Goal: Transaction & Acquisition: Purchase product/service

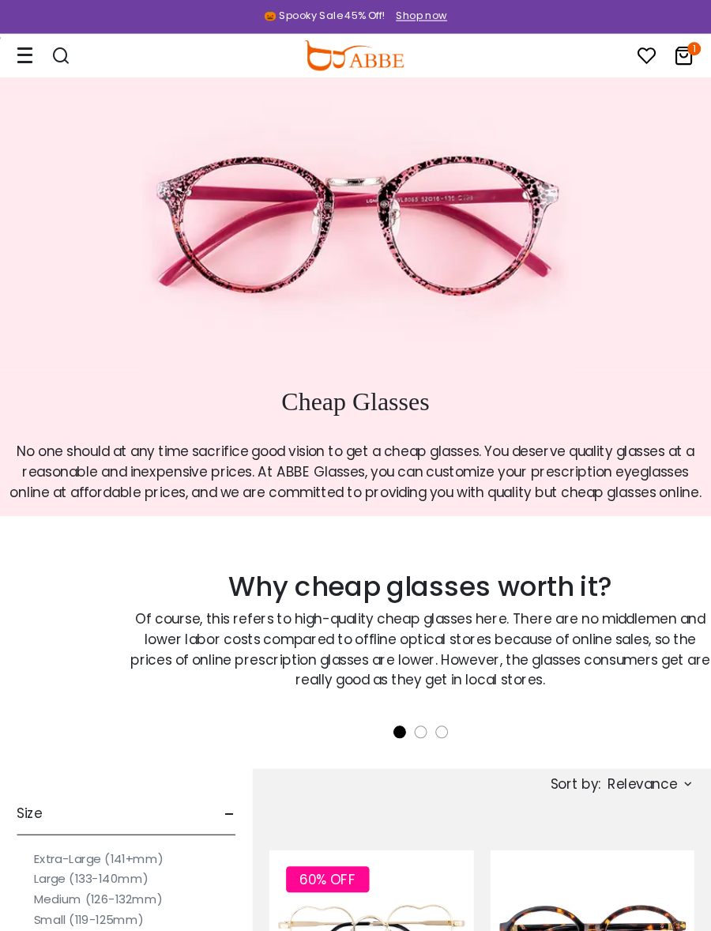
scroll to position [8, 0]
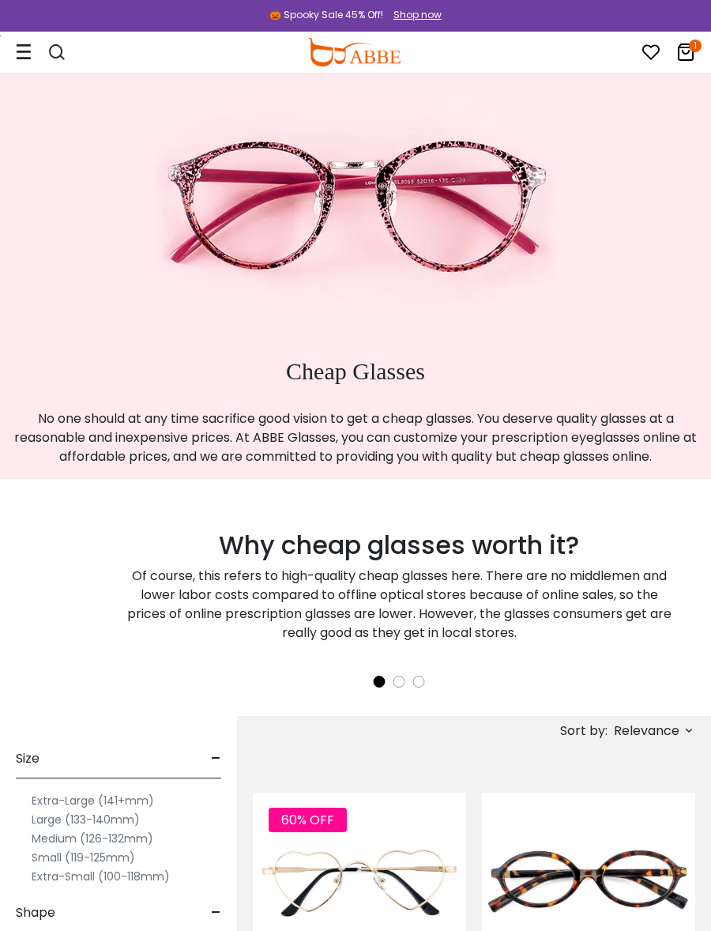
click at [465, 239] on img at bounding box center [355, 203] width 401 height 277
click at [461, 273] on img at bounding box center [355, 203] width 401 height 277
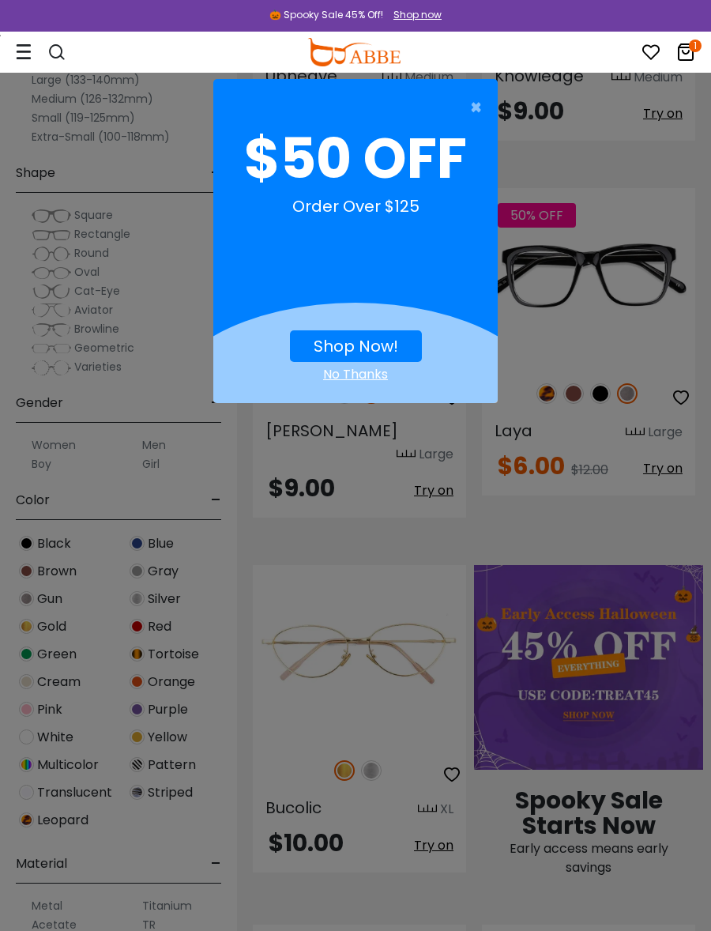
scroll to position [968, 0]
click at [478, 108] on span "×" at bounding box center [480, 108] width 20 height 32
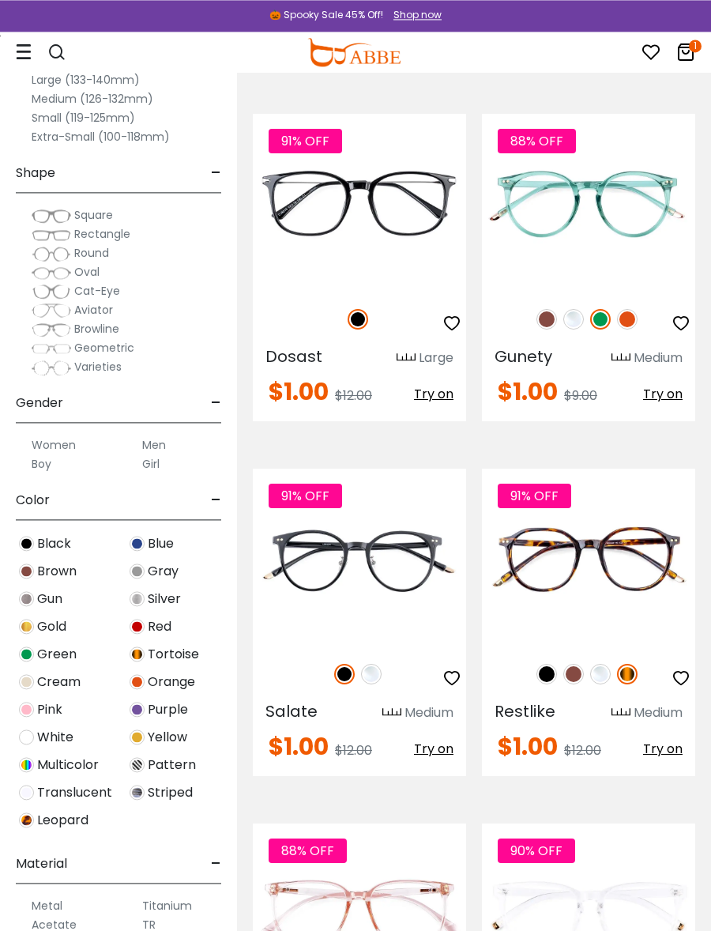
scroll to position [10093, 0]
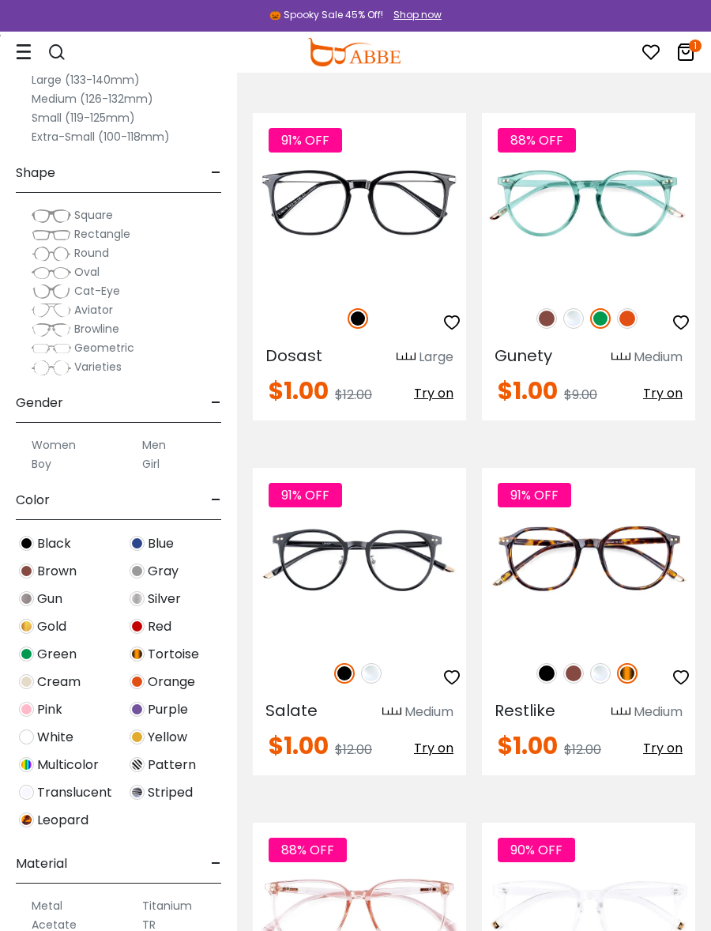
click at [636, 663] on img at bounding box center [627, 673] width 21 height 21
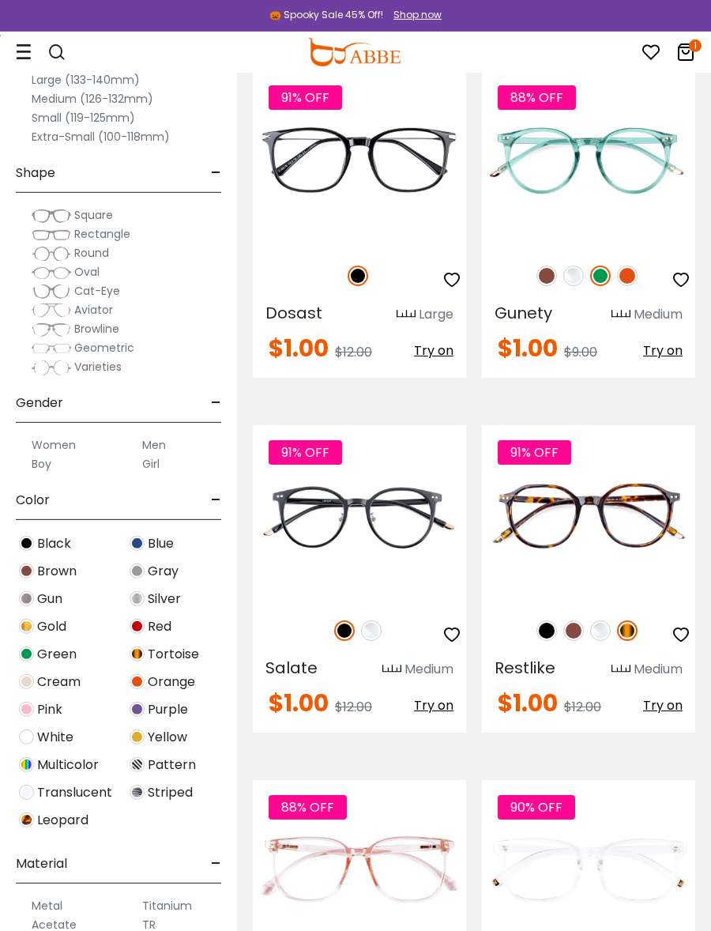
scroll to position [10130, 0]
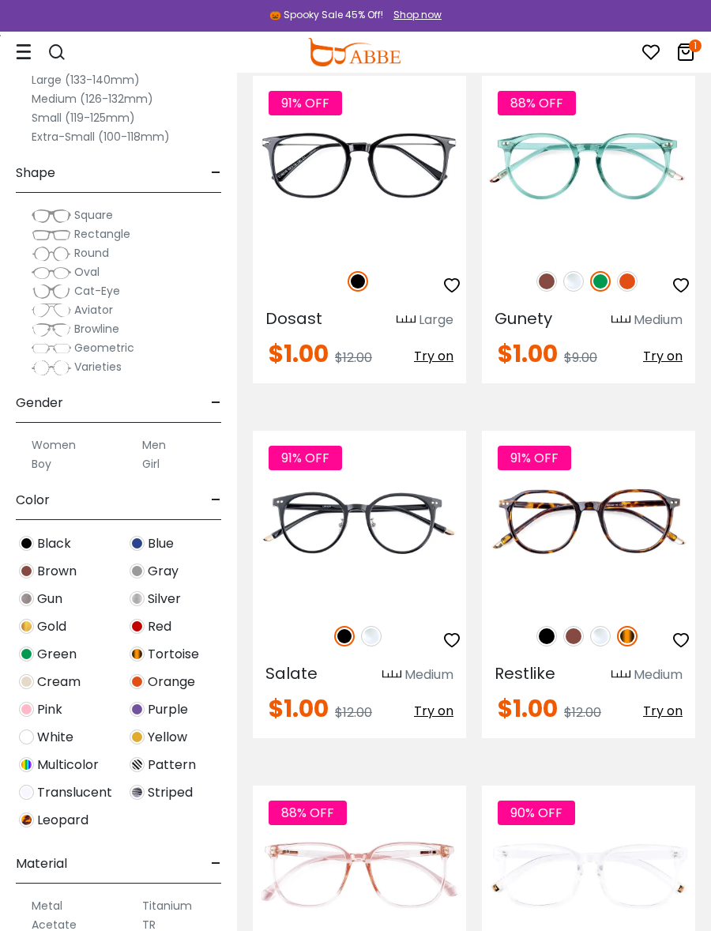
click at [574, 626] on img at bounding box center [573, 636] width 21 height 21
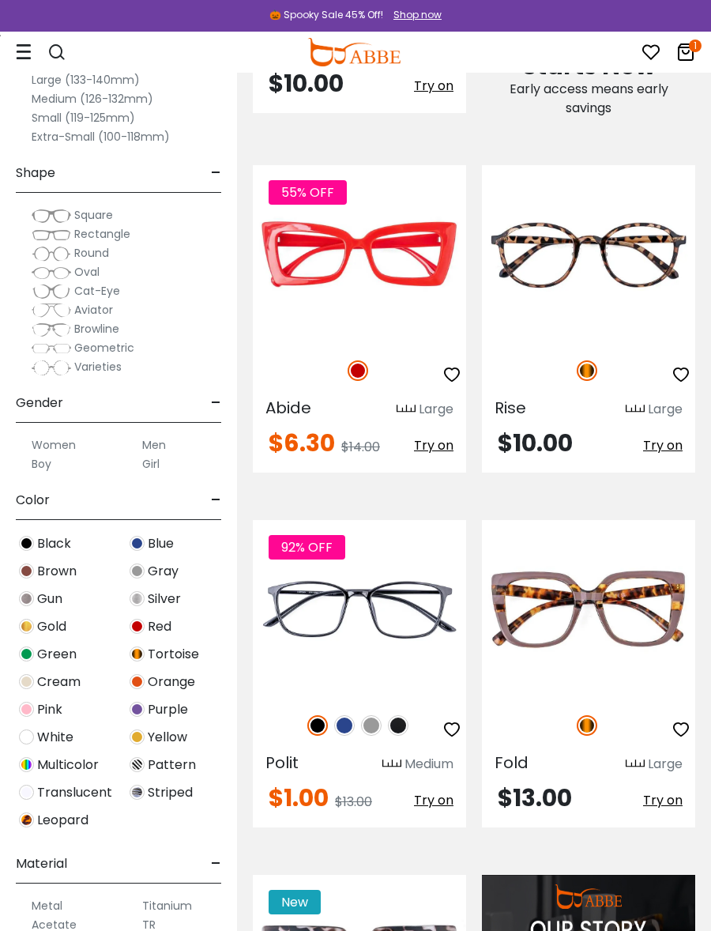
scroll to position [1728, 0]
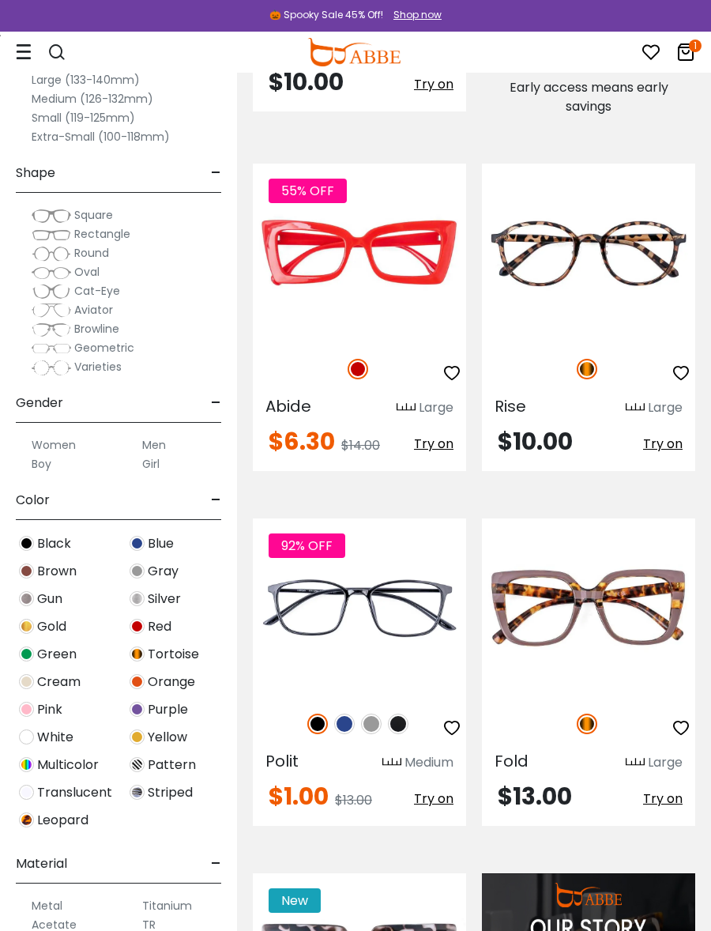
click at [347, 713] on img at bounding box center [344, 723] width 21 height 21
click at [0, 0] on img at bounding box center [0, 0] width 0 height 0
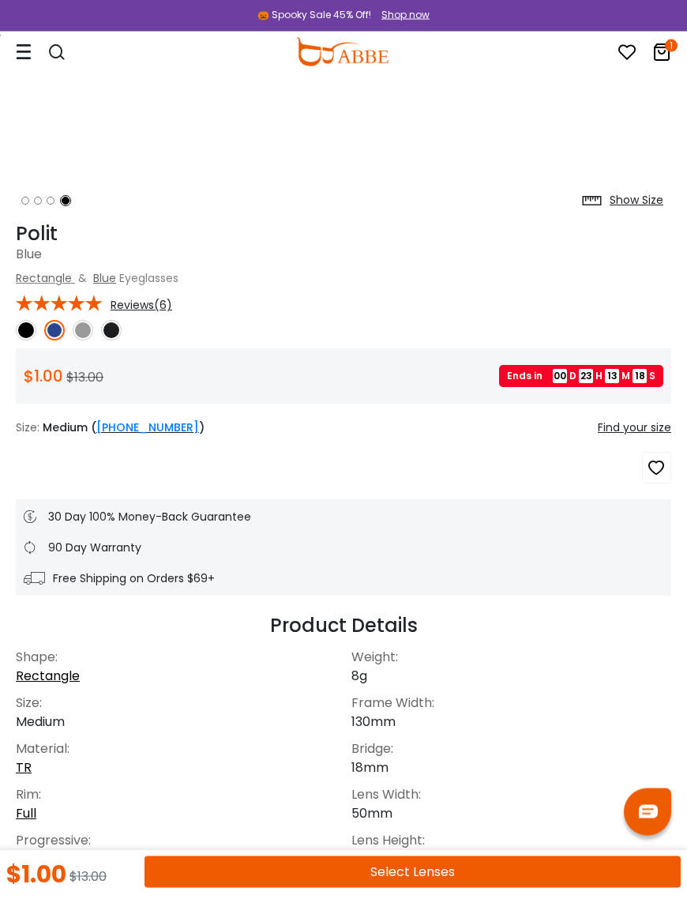
scroll to position [447, 0]
click at [471, 873] on button "Select Lenses" at bounding box center [413, 873] width 537 height 32
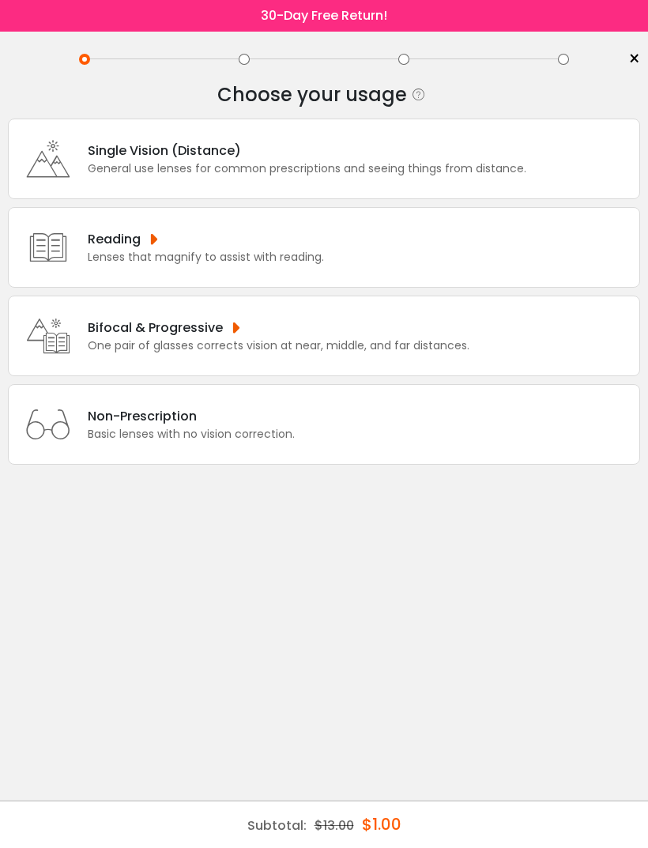
click at [314, 352] on div "One pair of glasses corrects vision at near, middle, and far distances." at bounding box center [279, 345] width 382 height 17
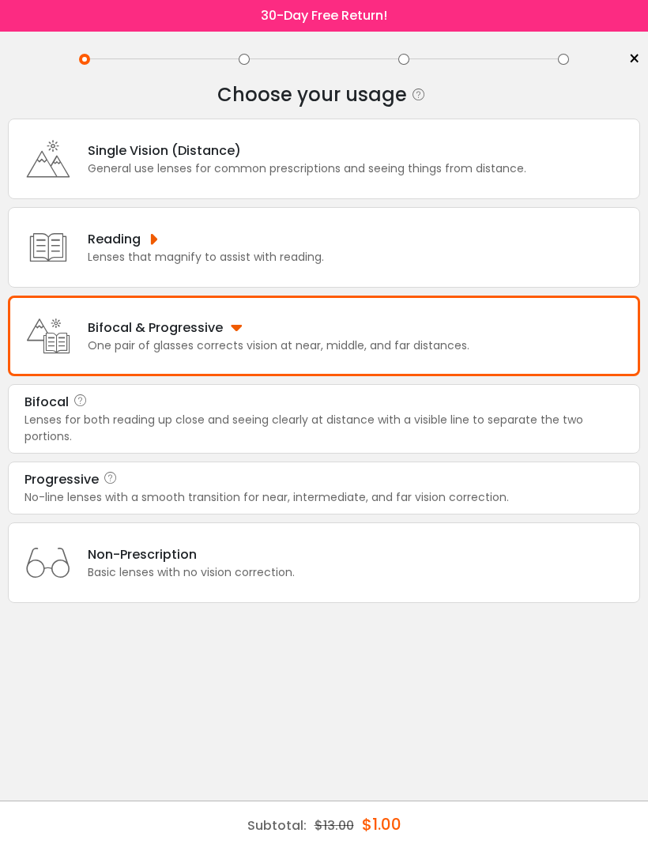
click at [407, 435] on div "Lenses for both reading up close and seeing clearly at distance with a visible …" at bounding box center [323, 428] width 599 height 33
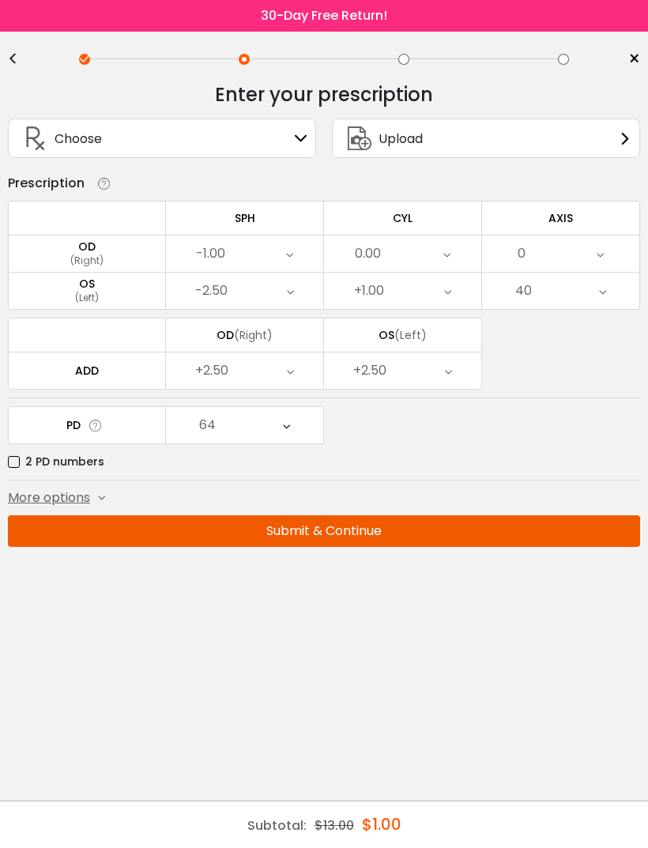
click at [296, 145] on icon at bounding box center [301, 138] width 13 height 13
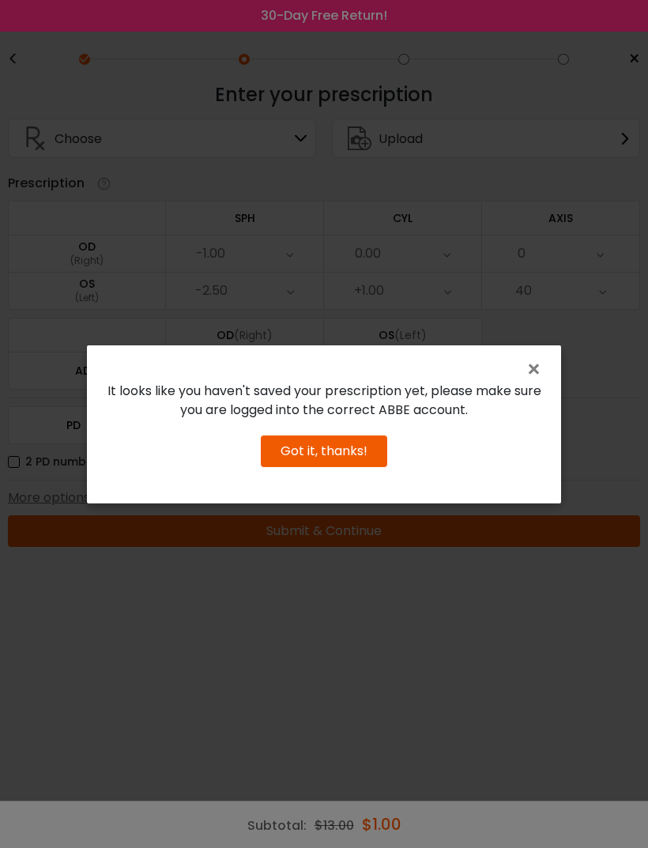
click at [331, 467] on button "Got it, thanks!" at bounding box center [324, 451] width 126 height 32
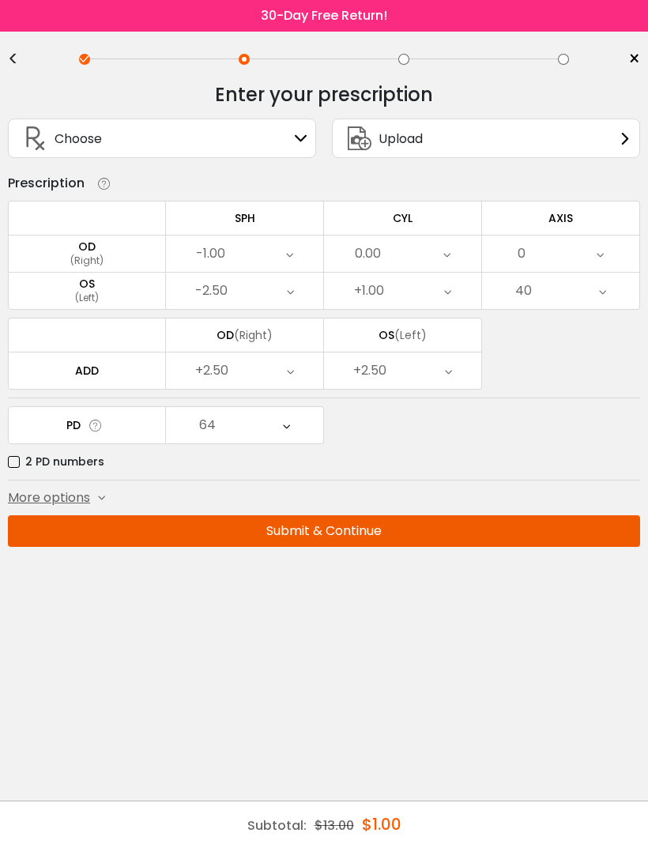
click at [102, 258] on div "(Right)" at bounding box center [87, 261] width 156 height 14
click at [85, 272] on td "OD (Right)" at bounding box center [87, 253] width 158 height 37
click at [329, 535] on button "Submit & Continue" at bounding box center [324, 531] width 632 height 32
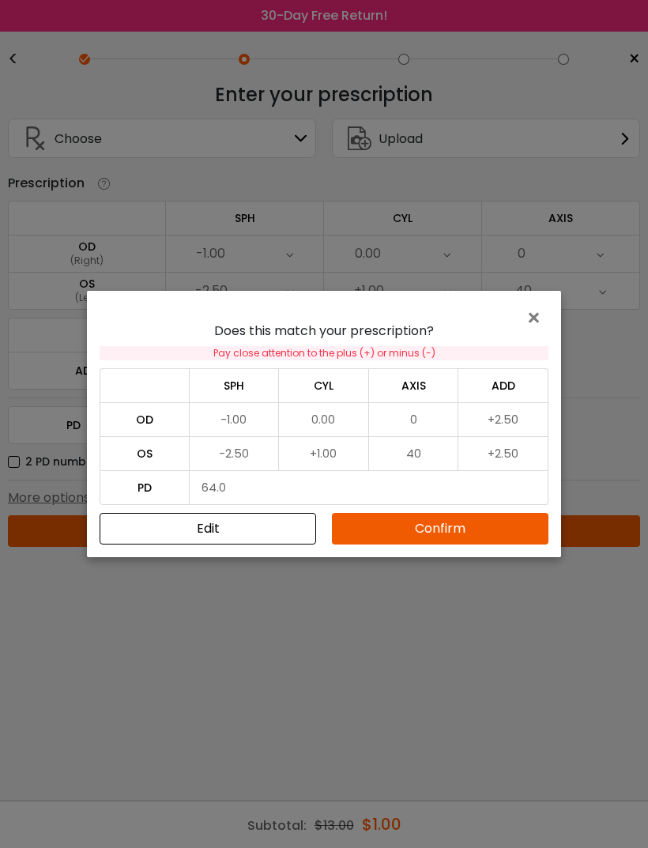
click at [448, 529] on button "Confirm" at bounding box center [440, 529] width 216 height 32
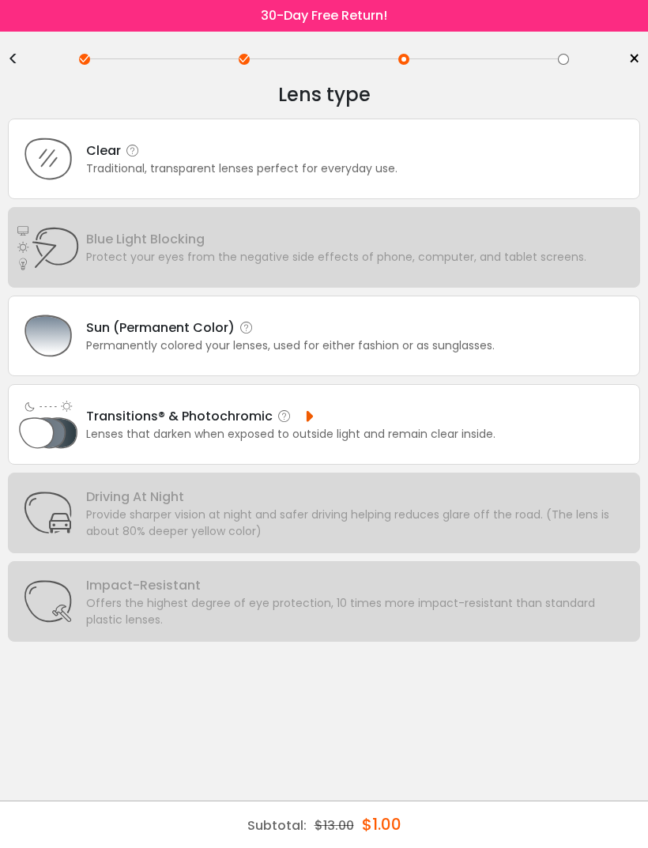
click at [436, 179] on div "Clear Traditional, transparent lenses perfect for everyday use." at bounding box center [324, 159] width 632 height 81
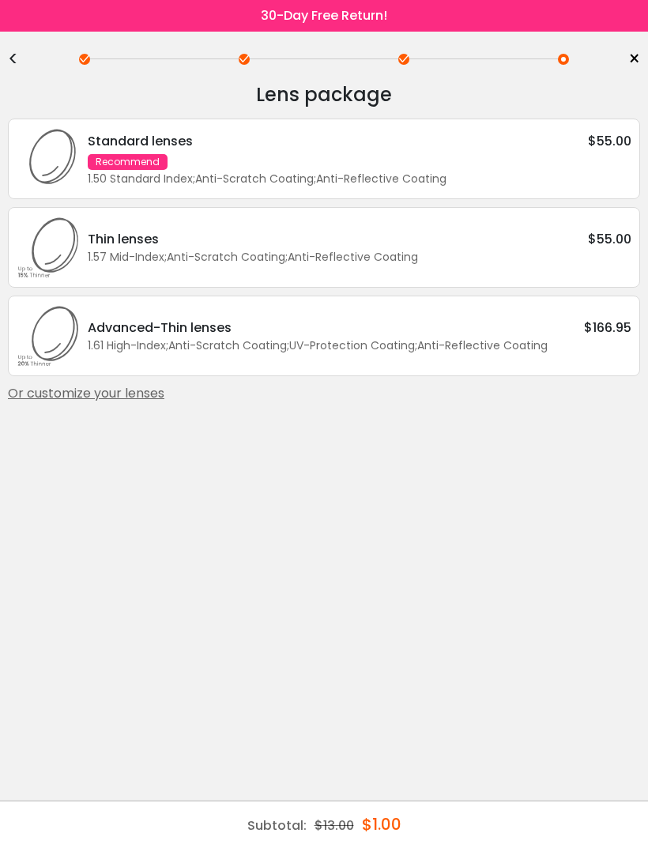
click at [416, 175] on div "1.50 Standard Index ; Anti-Scratch Coating ; Anti-Reflective Coating ;" at bounding box center [360, 179] width 544 height 17
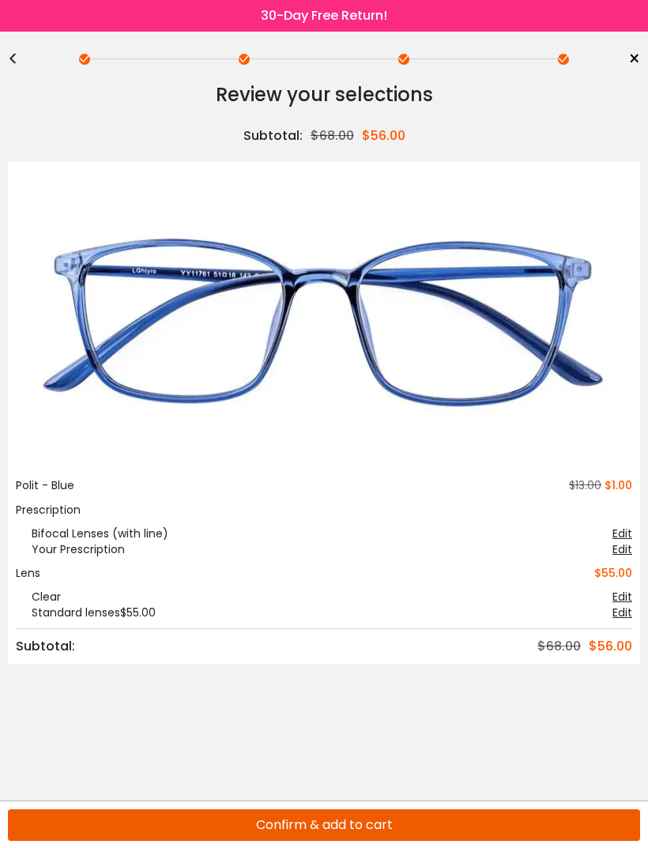
click at [365, 829] on button "Confirm & add to cart" at bounding box center [324, 825] width 632 height 32
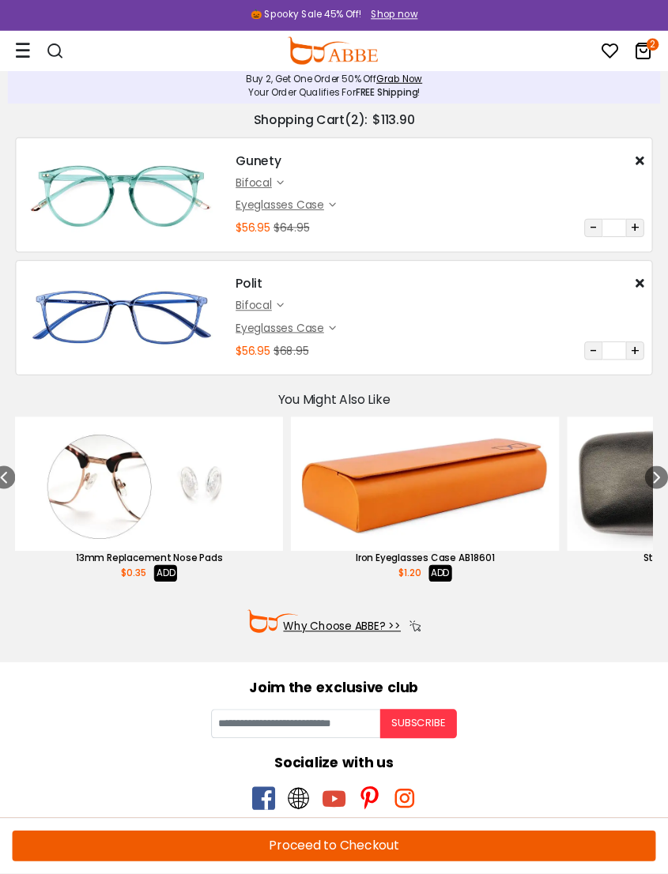
scroll to position [605, 0]
